Goal: Entertainment & Leisure: Browse casually

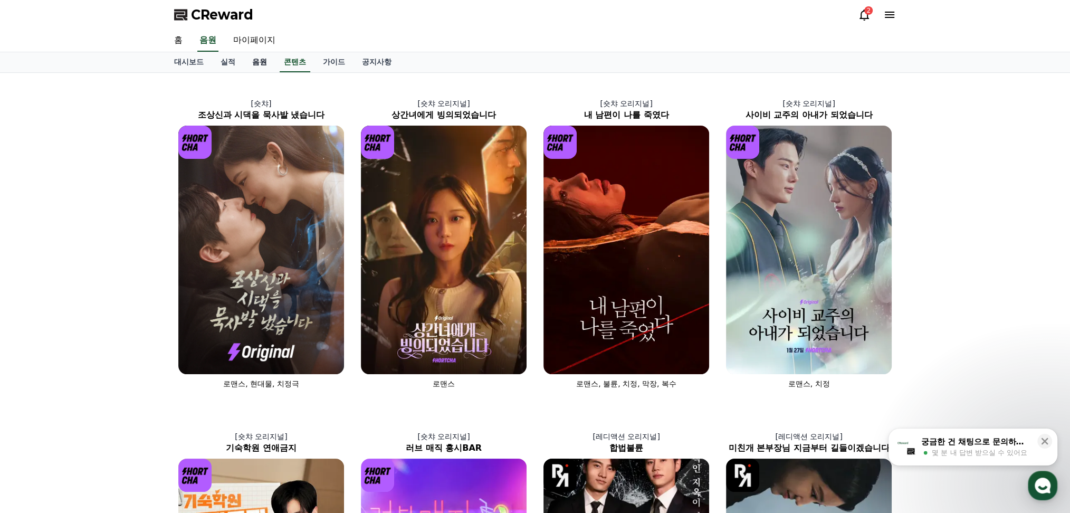
click at [262, 61] on link "음원" at bounding box center [260, 62] width 32 height 20
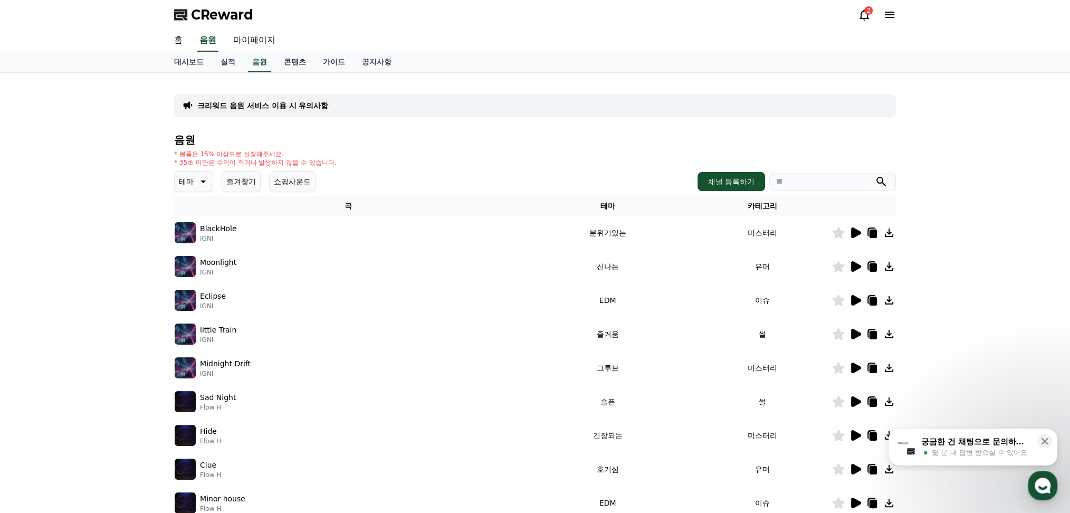
click at [197, 188] on button "테마" at bounding box center [193, 181] width 39 height 21
click at [201, 270] on button "긴장되는" at bounding box center [195, 268] width 38 height 23
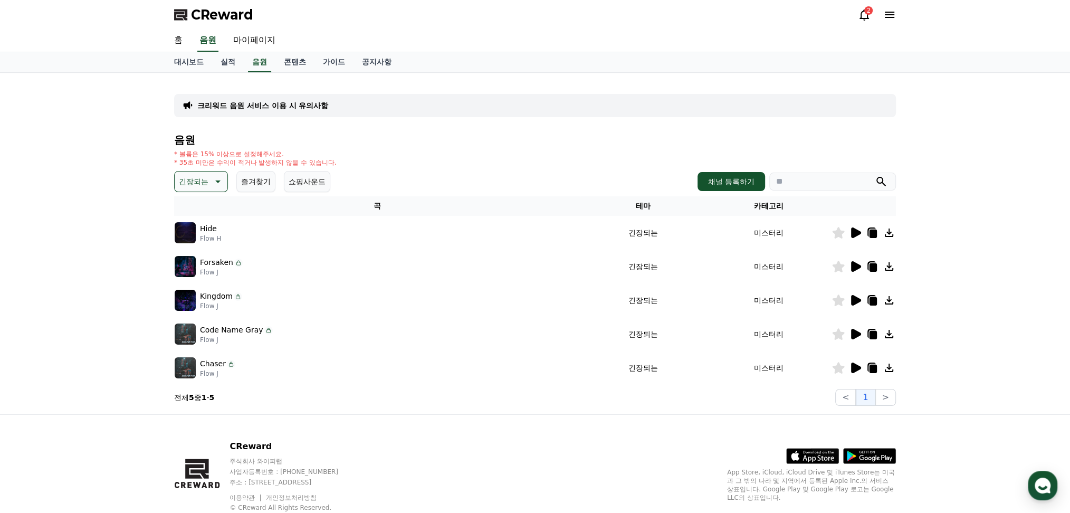
click at [851, 369] on icon at bounding box center [856, 367] width 10 height 11
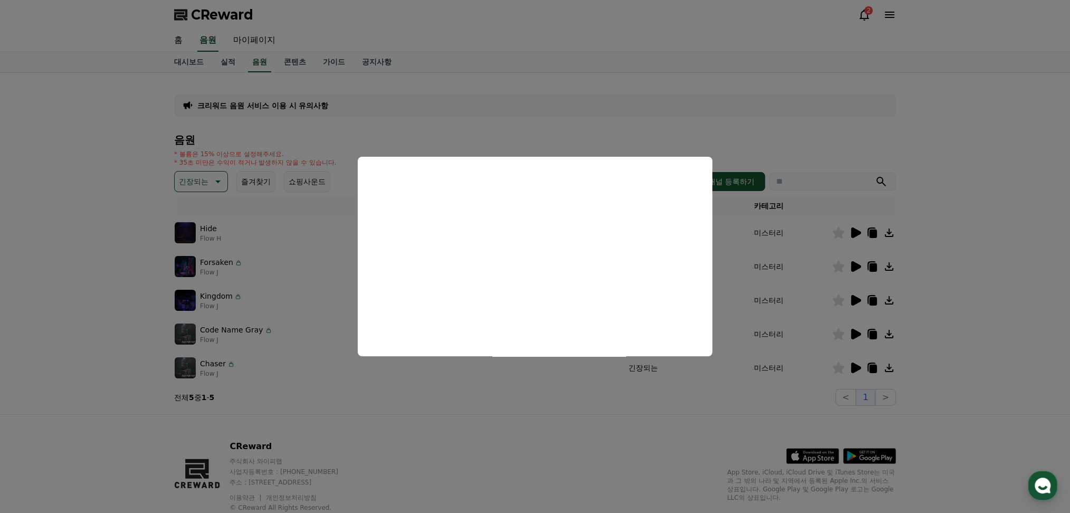
click at [853, 387] on button "close modal" at bounding box center [535, 256] width 1070 height 513
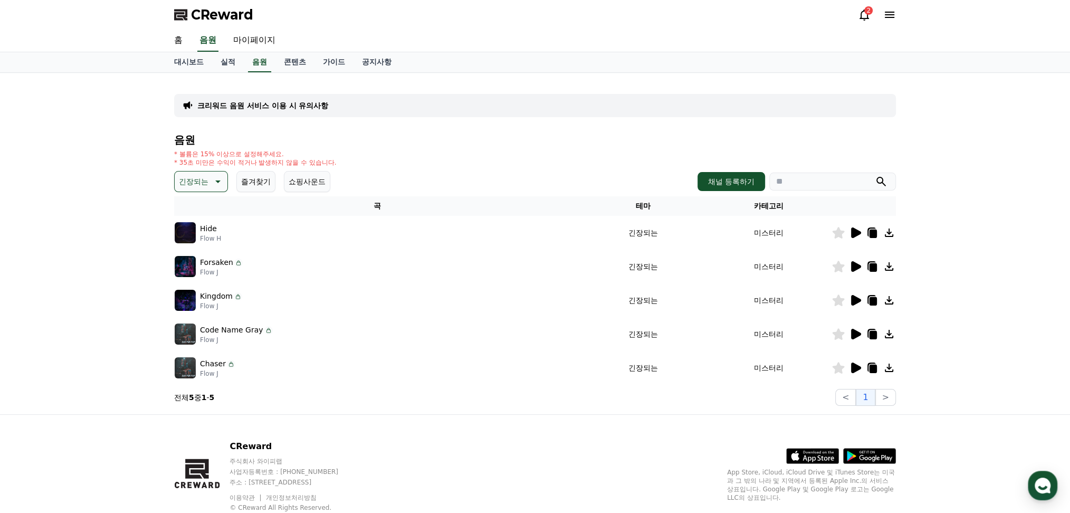
click at [854, 337] on icon at bounding box center [855, 334] width 13 height 13
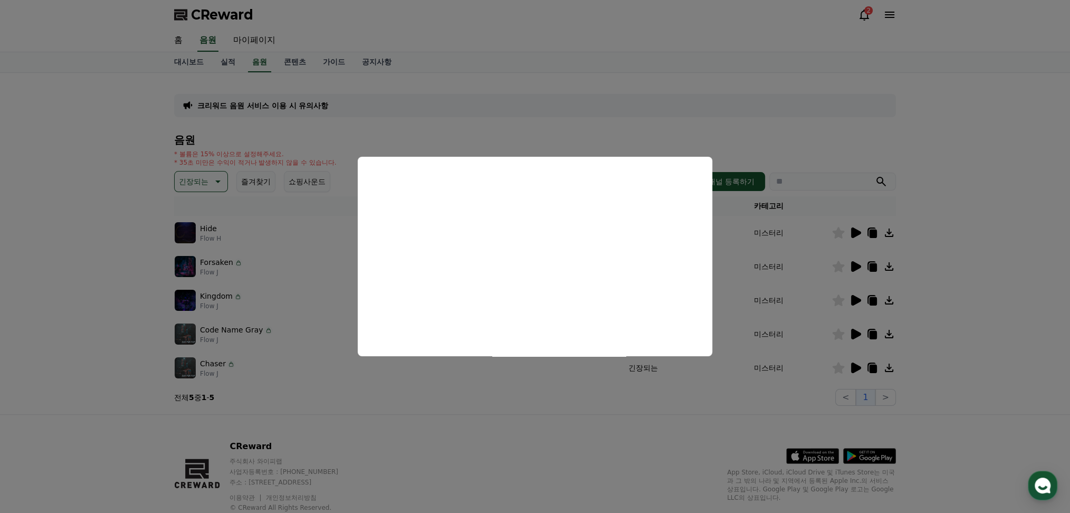
click at [850, 299] on button "close modal" at bounding box center [535, 256] width 1070 height 513
click at [854, 299] on icon at bounding box center [856, 300] width 10 height 11
click at [961, 244] on button "close modal" at bounding box center [535, 256] width 1070 height 513
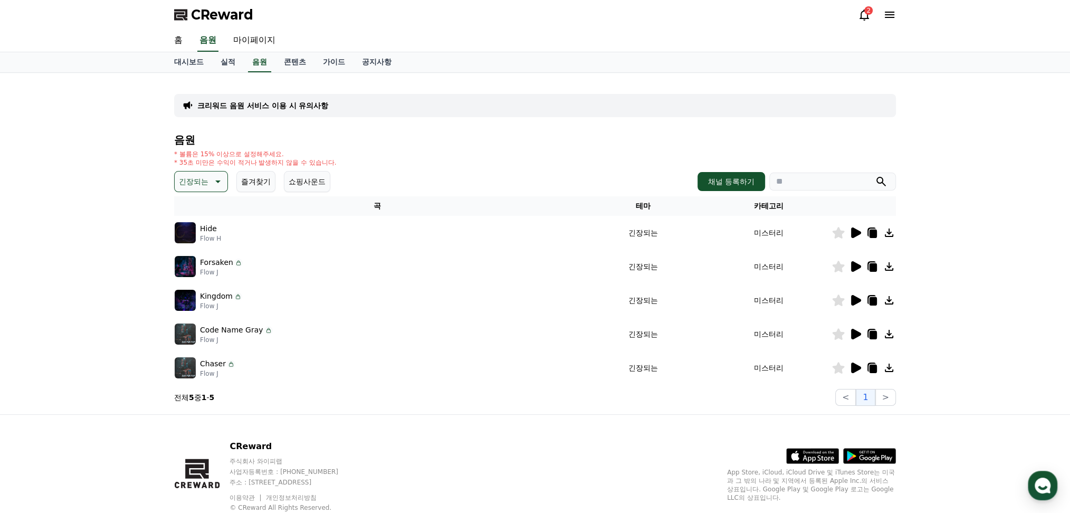
click at [859, 231] on icon at bounding box center [856, 232] width 10 height 11
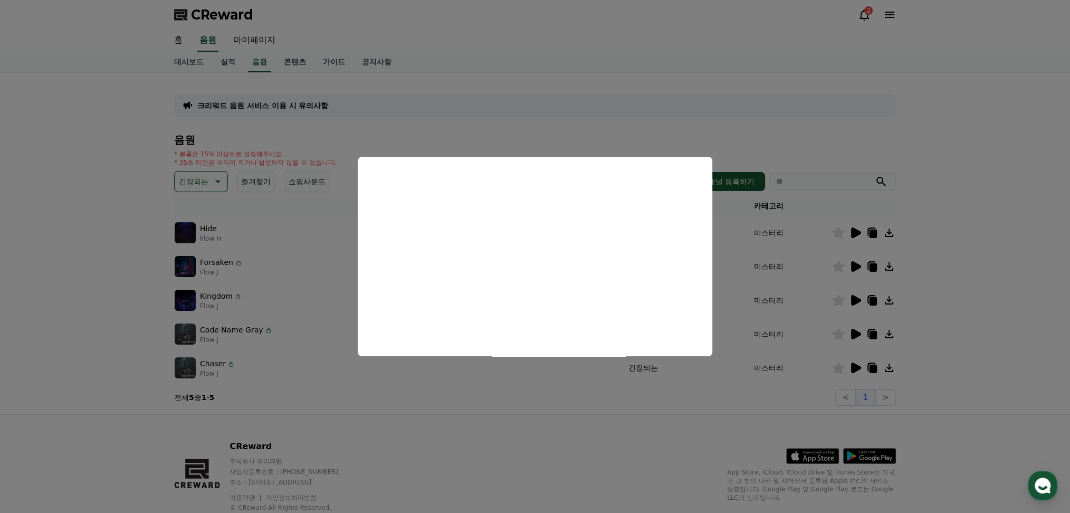
drag, startPoint x: 277, startPoint y: 210, endPoint x: 246, endPoint y: 216, distance: 31.8
click at [277, 210] on button "close modal" at bounding box center [535, 256] width 1070 height 513
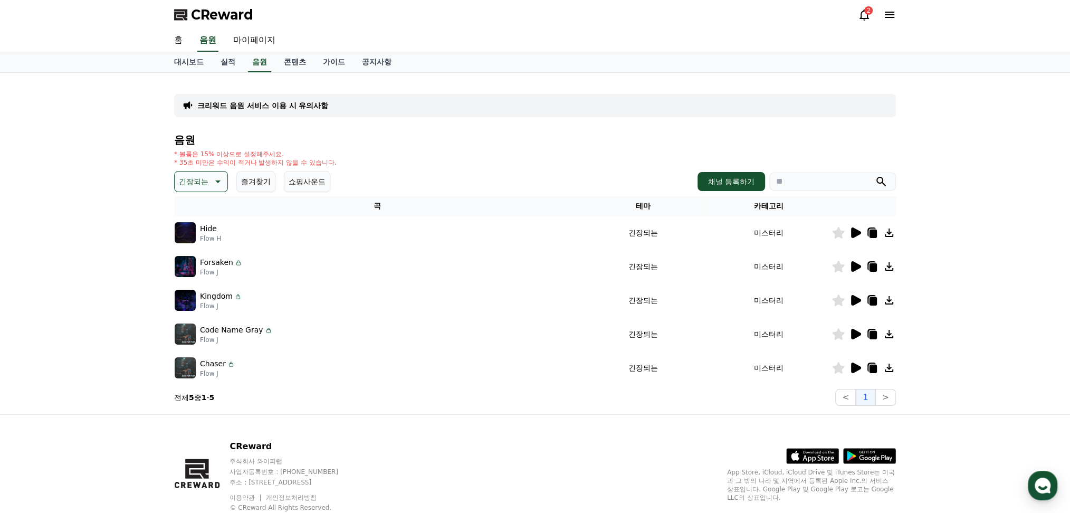
click at [212, 186] on icon at bounding box center [217, 181] width 13 height 13
click at [188, 260] on button "반전" at bounding box center [187, 261] width 23 height 23
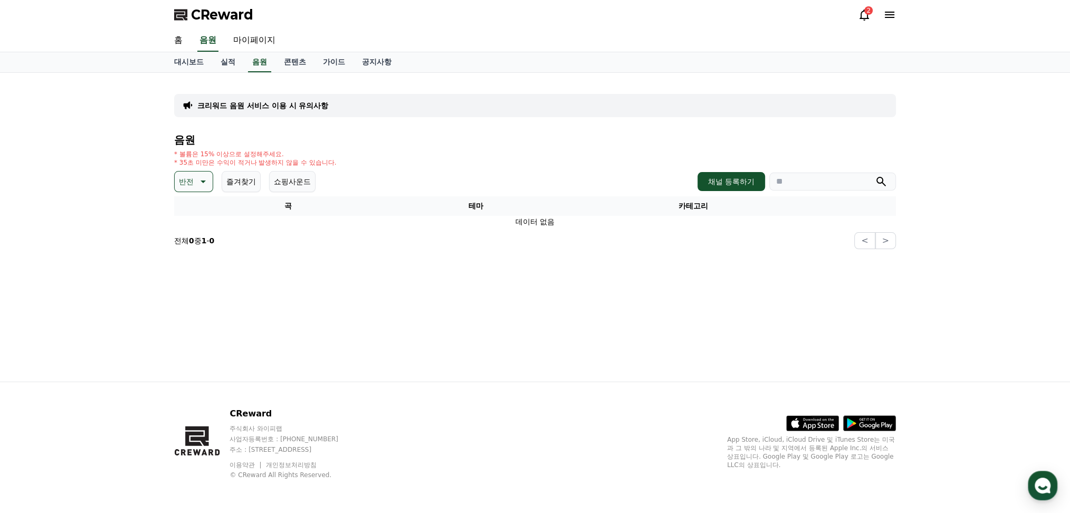
click at [193, 186] on p "반전" at bounding box center [186, 181] width 15 height 15
click at [194, 226] on button "웅장한" at bounding box center [191, 217] width 31 height 23
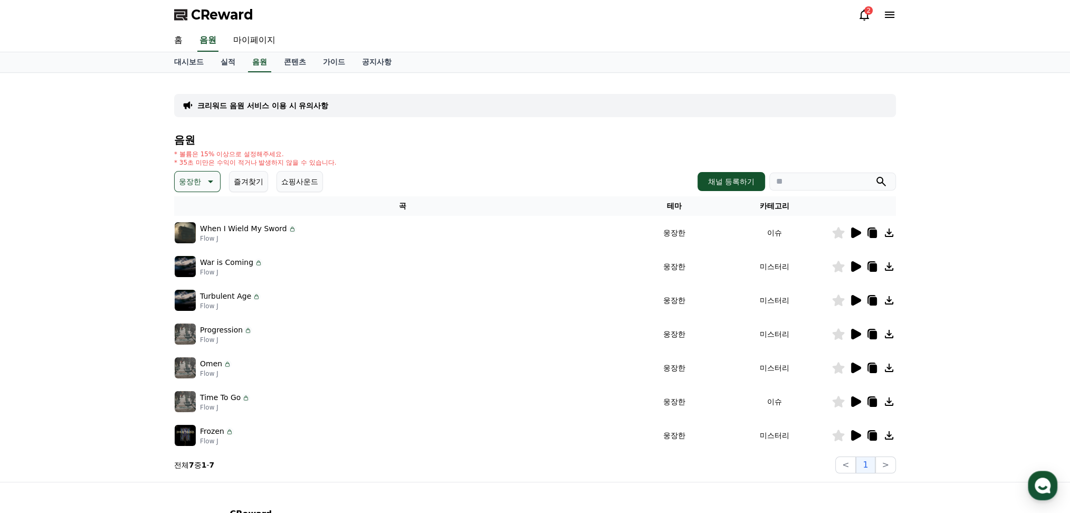
click at [856, 233] on icon at bounding box center [856, 232] width 10 height 11
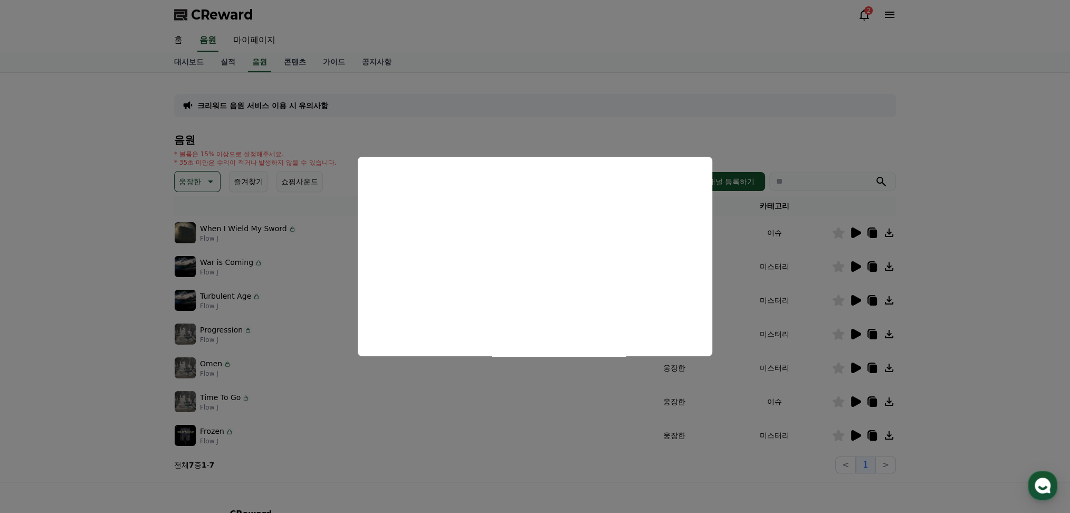
click at [855, 264] on button "close modal" at bounding box center [535, 256] width 1070 height 513
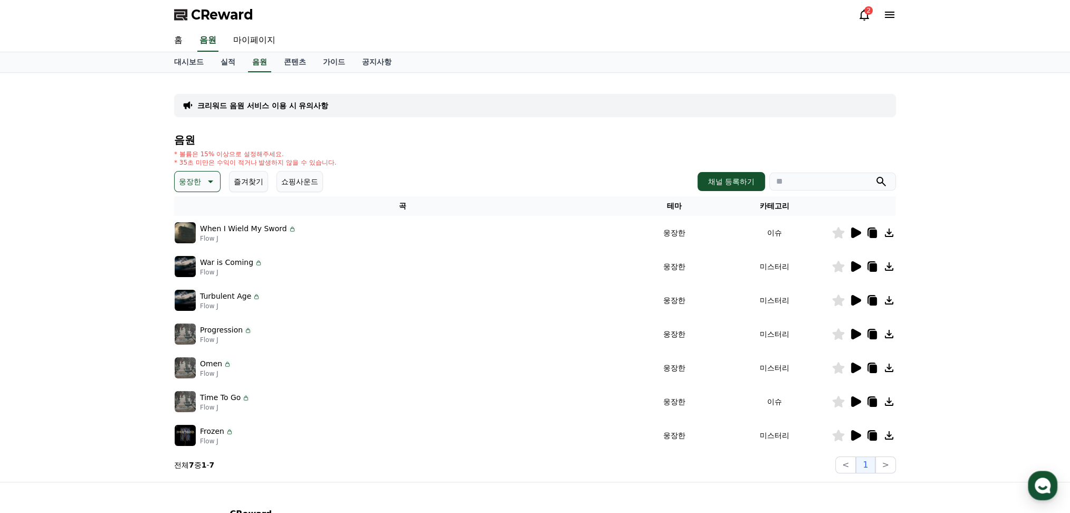
click at [855, 264] on icon at bounding box center [856, 266] width 10 height 11
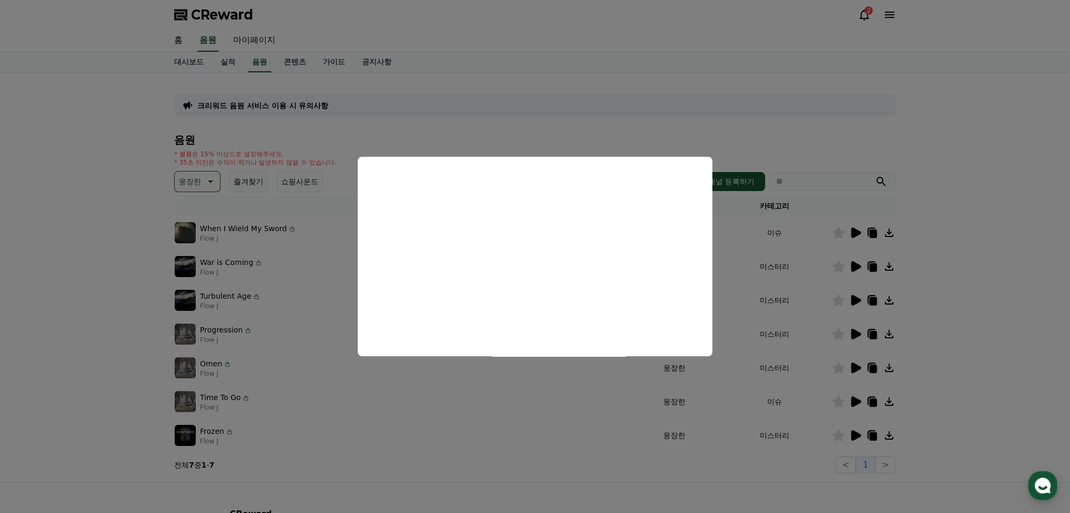
click at [935, 294] on button "close modal" at bounding box center [535, 256] width 1070 height 513
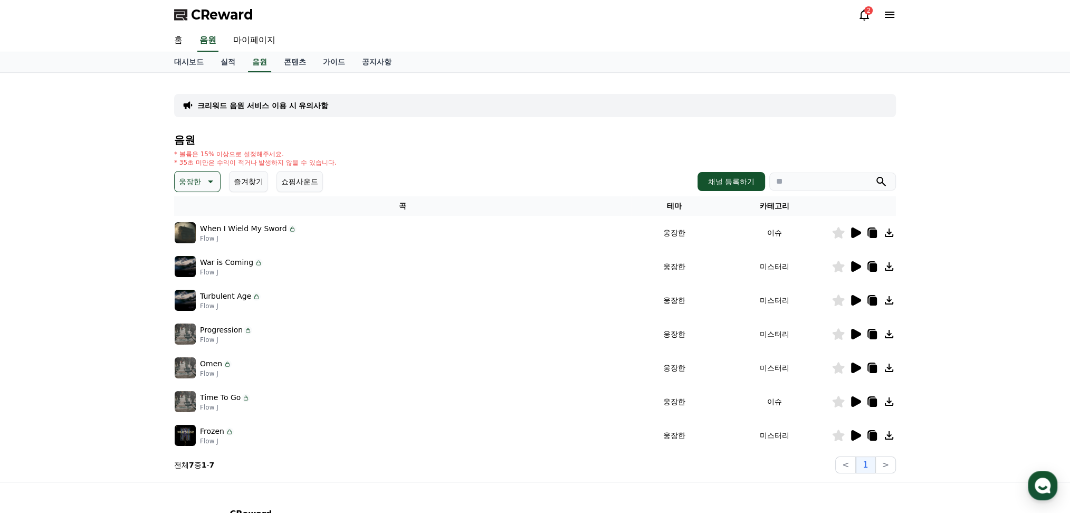
click at [855, 404] on icon at bounding box center [856, 401] width 10 height 11
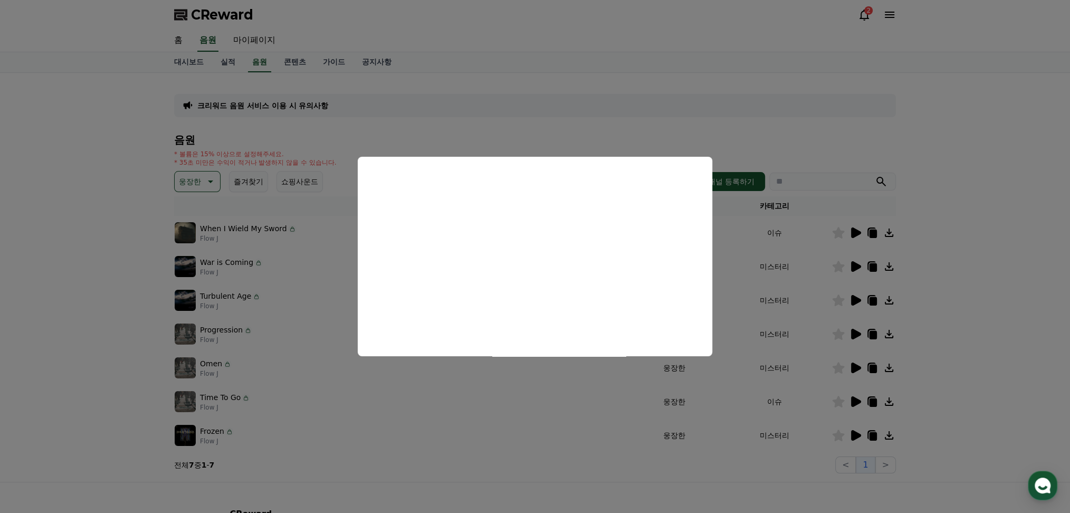
click at [259, 329] on button "close modal" at bounding box center [535, 256] width 1070 height 513
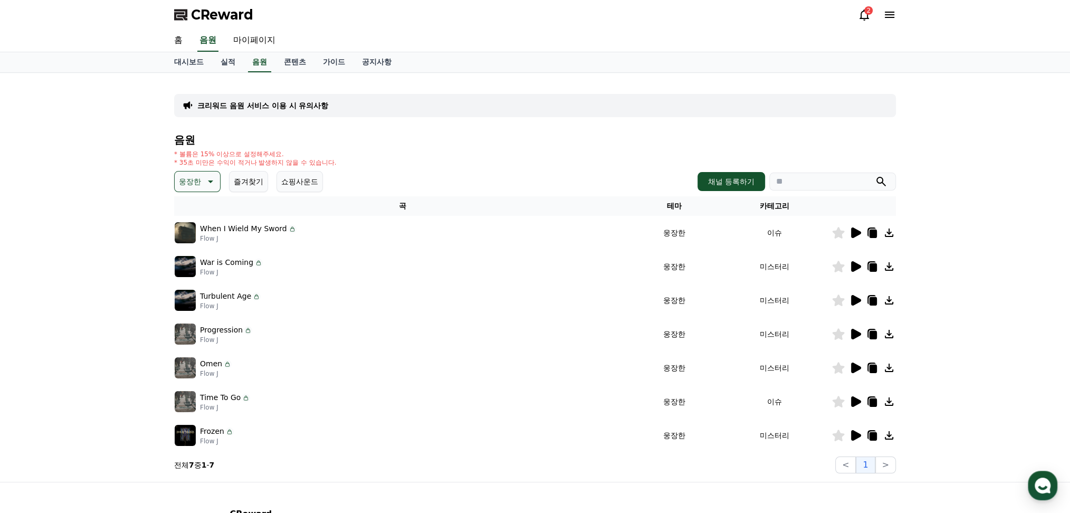
click at [199, 177] on p "웅장한" at bounding box center [190, 181] width 22 height 15
click at [195, 252] on button "신나는" at bounding box center [191, 255] width 31 height 23
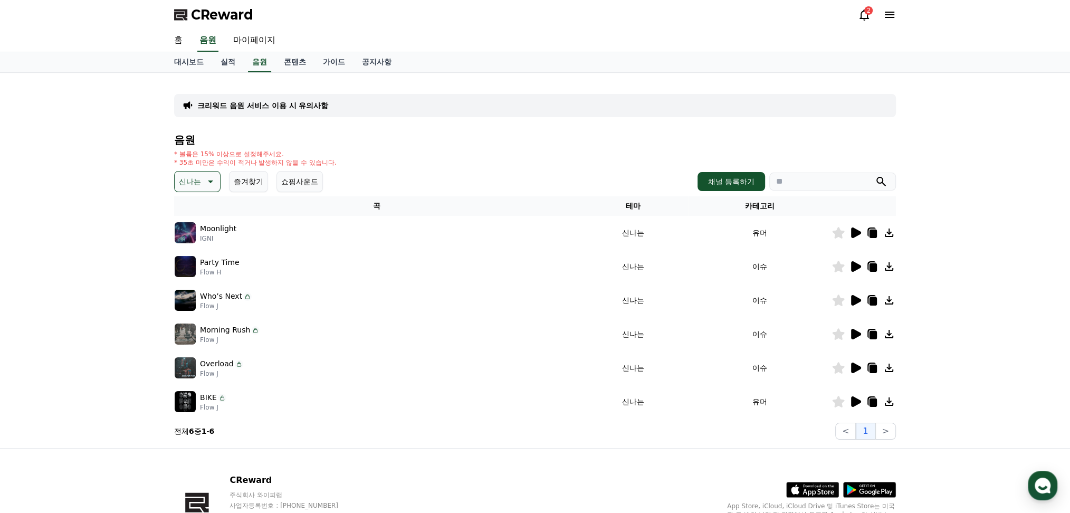
click at [855, 366] on icon at bounding box center [856, 367] width 10 height 11
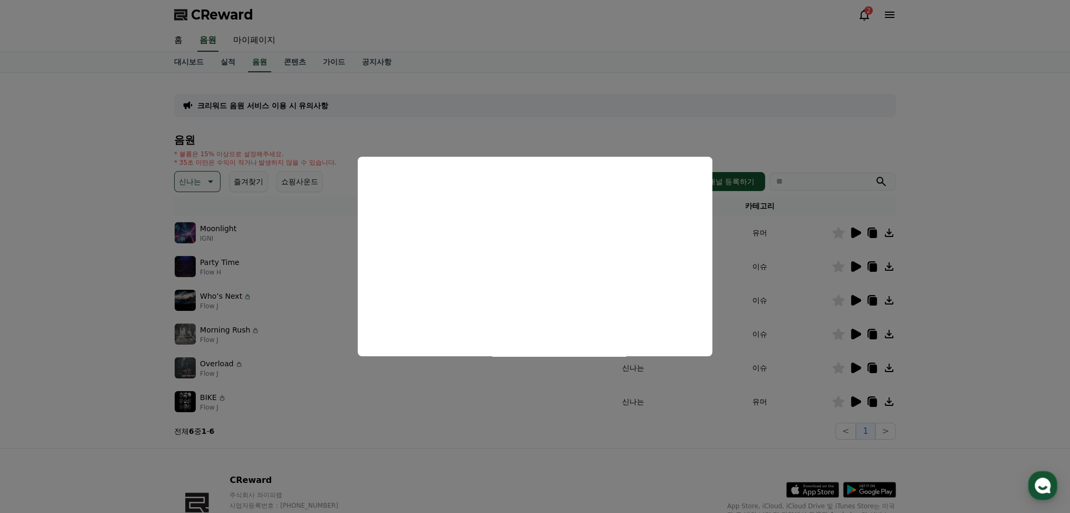
click at [857, 331] on button "close modal" at bounding box center [535, 256] width 1070 height 513
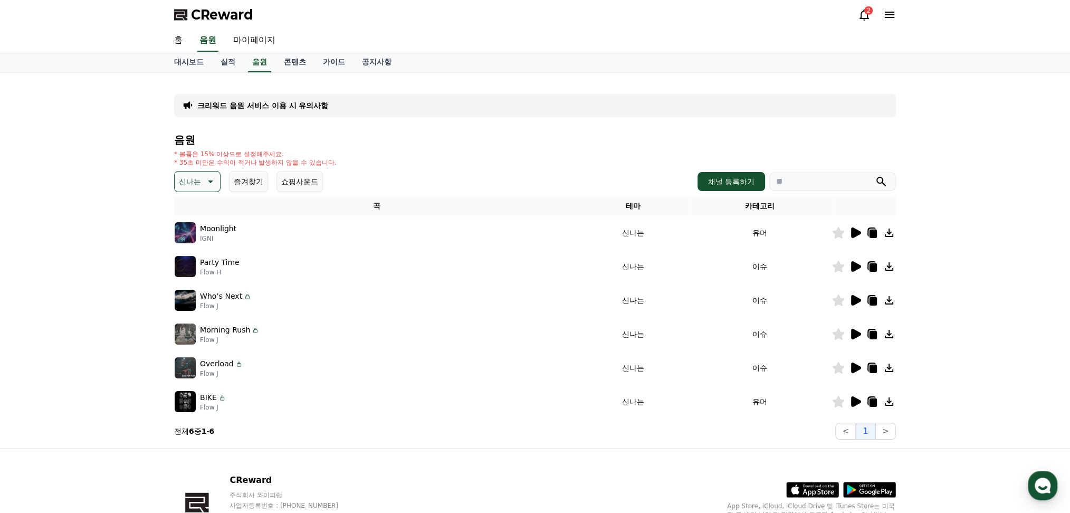
click at [857, 331] on icon at bounding box center [856, 334] width 10 height 11
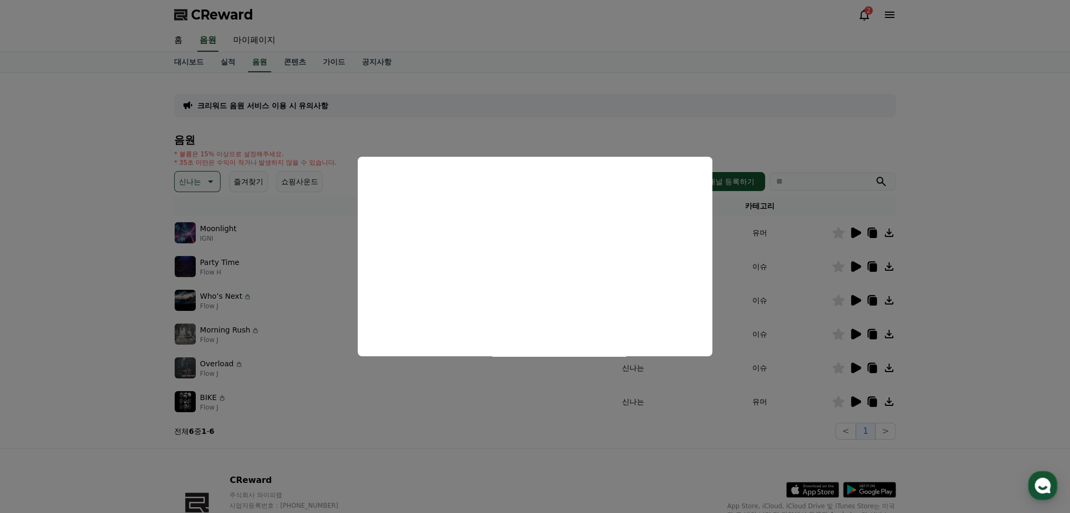
click at [852, 307] on button "close modal" at bounding box center [535, 256] width 1070 height 513
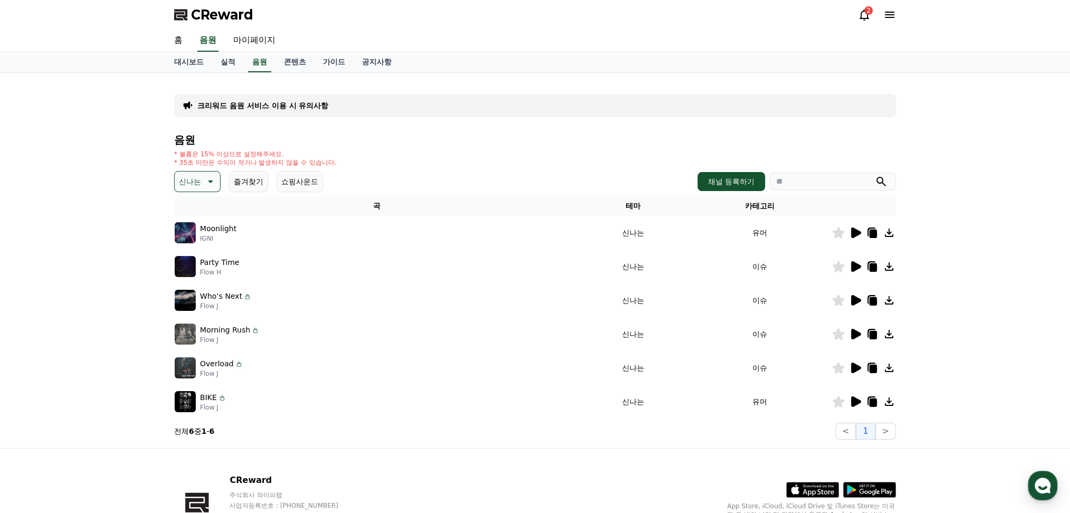
click at [854, 301] on icon at bounding box center [856, 300] width 10 height 11
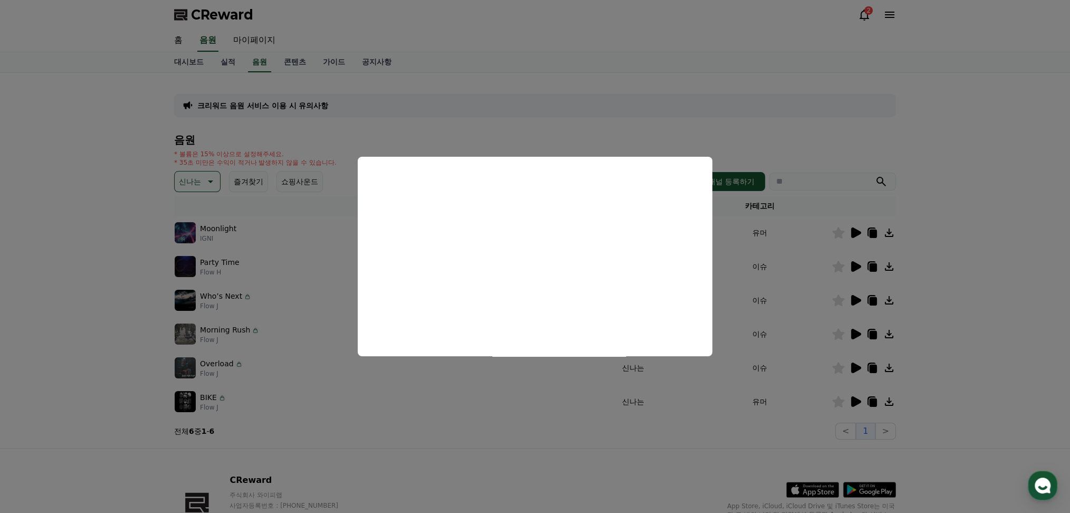
click at [301, 298] on button "close modal" at bounding box center [535, 256] width 1070 height 513
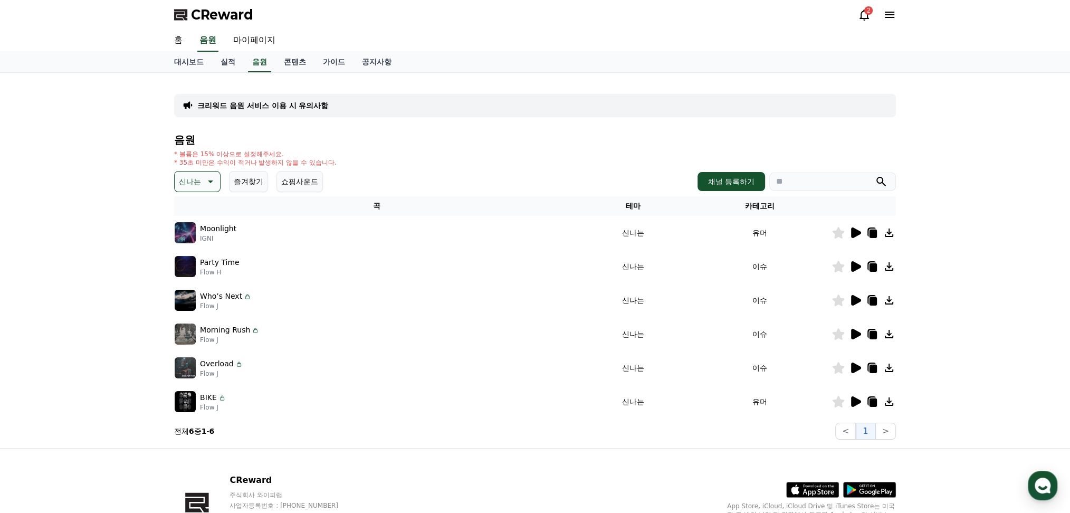
click at [853, 269] on icon at bounding box center [856, 266] width 10 height 11
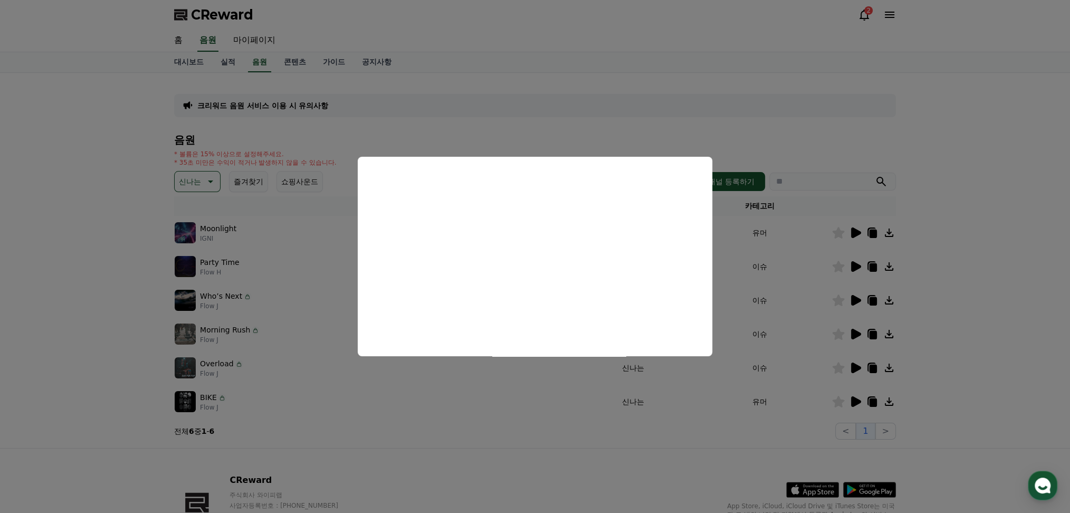
drag, startPoint x: 481, startPoint y: 419, endPoint x: 477, endPoint y: 414, distance: 6.9
click at [481, 419] on button "close modal" at bounding box center [535, 256] width 1070 height 513
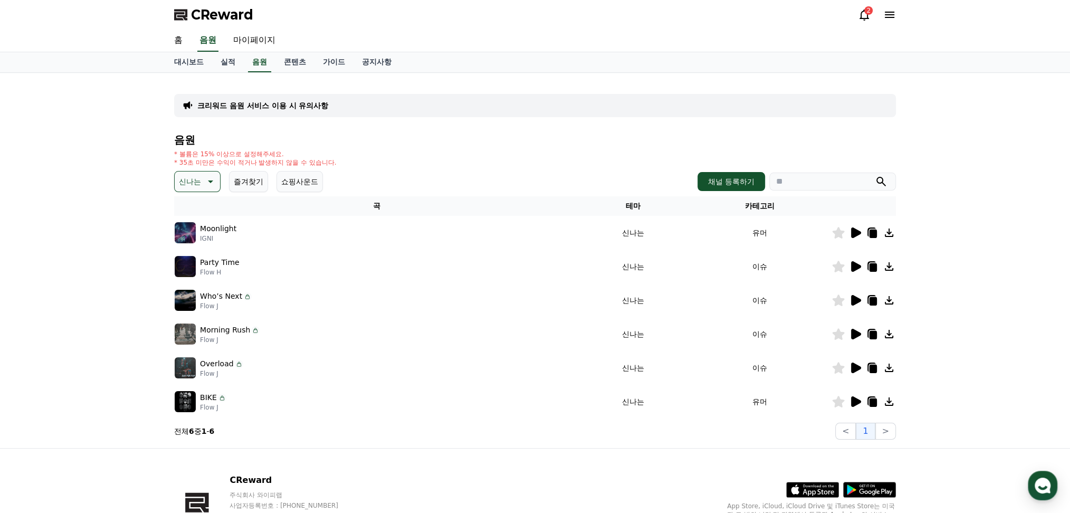
click at [874, 302] on icon at bounding box center [872, 301] width 7 height 8
